Goal: Task Accomplishment & Management: Manage account settings

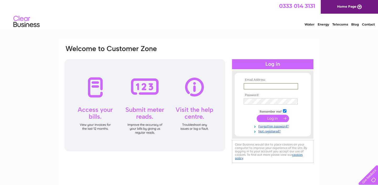
type input "leslie.fryer@talktalk.net"
click at [273, 118] on input "submit" at bounding box center [273, 118] width 32 height 7
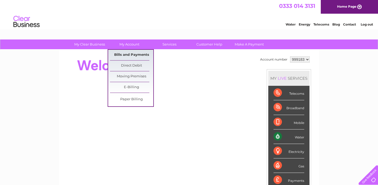
click at [126, 54] on link "Bills and Payments" at bounding box center [131, 55] width 43 height 11
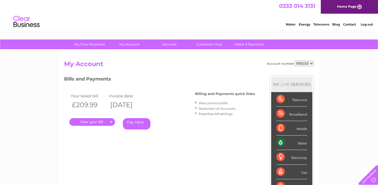
click at [96, 120] on link "." at bounding box center [92, 122] width 46 height 8
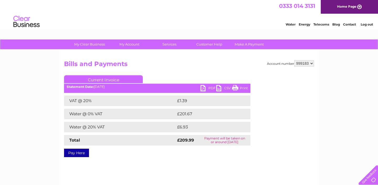
click at [235, 88] on link "Print" at bounding box center [240, 89] width 16 height 8
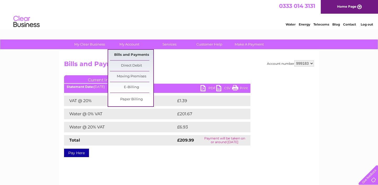
click at [128, 56] on link "Bills and Payments" at bounding box center [131, 55] width 43 height 11
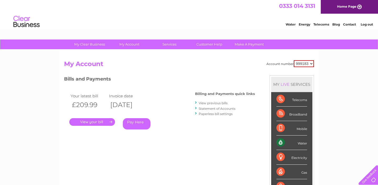
click at [95, 121] on link "." at bounding box center [92, 122] width 46 height 8
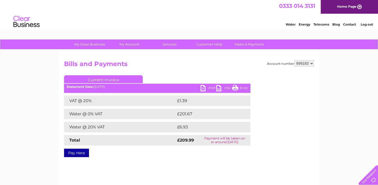
click at [366, 24] on link "Log out" at bounding box center [367, 24] width 12 height 4
